Goal: Task Accomplishment & Management: Manage account settings

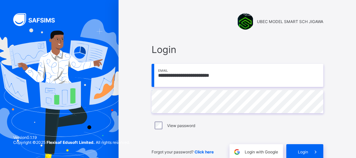
scroll to position [32, 0]
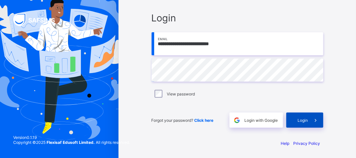
click at [305, 119] on span "Login" at bounding box center [302, 120] width 10 height 5
click at [308, 118] on span "Login" at bounding box center [302, 120] width 10 height 5
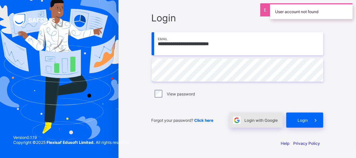
click at [269, 118] on span "Login with Google" at bounding box center [260, 120] width 33 height 5
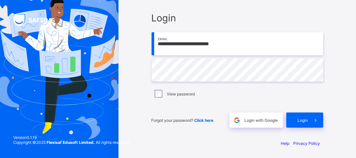
click at [165, 22] on span "Login" at bounding box center [236, 18] width 171 height 12
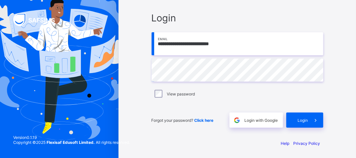
click at [169, 16] on span "Login" at bounding box center [236, 18] width 171 height 12
click at [306, 121] on span "Login" at bounding box center [302, 120] width 10 height 5
click at [211, 45] on input "**********" at bounding box center [236, 43] width 171 height 23
click at [308, 119] on span "Login" at bounding box center [302, 120] width 10 height 5
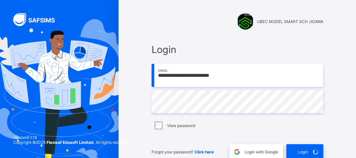
scroll to position [32, 5]
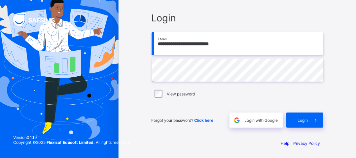
click at [36, 19] on img at bounding box center [37, 19] width 49 height 13
drag, startPoint x: 36, startPoint y: 19, endPoint x: 73, endPoint y: 83, distance: 73.6
click at [73, 83] on div "**********" at bounding box center [178, 63] width 356 height 191
click at [313, 120] on icon at bounding box center [315, 120] width 7 height 6
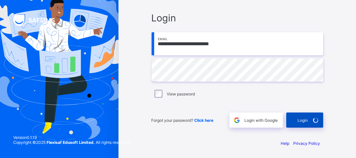
click at [313, 120] on icon at bounding box center [314, 120] width 7 height 7
click at [313, 120] on icon at bounding box center [315, 120] width 8 height 7
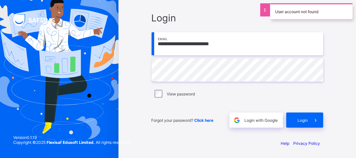
click at [270, 8] on div "User account not found" at bounding box center [311, 11] width 82 height 16
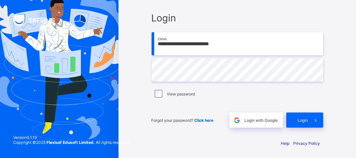
click at [166, 20] on span "Login" at bounding box center [236, 18] width 171 height 12
click at [46, 22] on img at bounding box center [37, 19] width 49 height 13
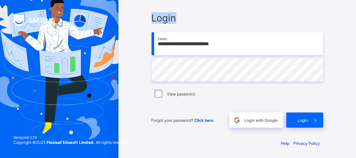
click at [46, 22] on img at bounding box center [37, 19] width 49 height 13
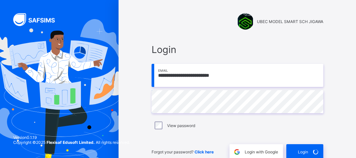
scroll to position [32, 5]
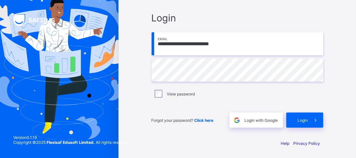
click at [293, 120] on div "Login" at bounding box center [304, 120] width 37 height 15
click at [308, 117] on span at bounding box center [315, 120] width 15 height 15
